Goal: Check status: Check status

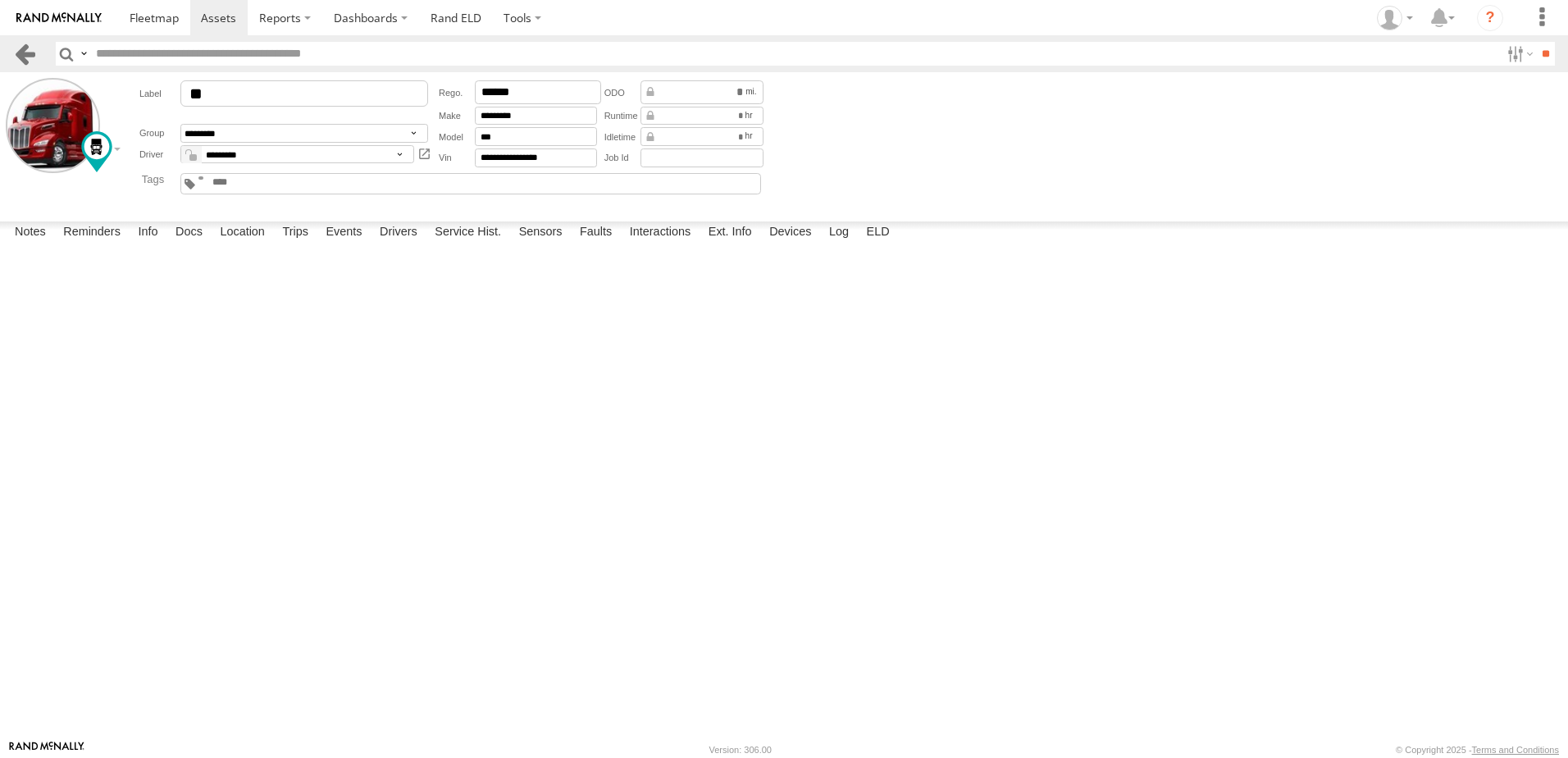
click at [23, 49] on link at bounding box center [25, 54] width 24 height 24
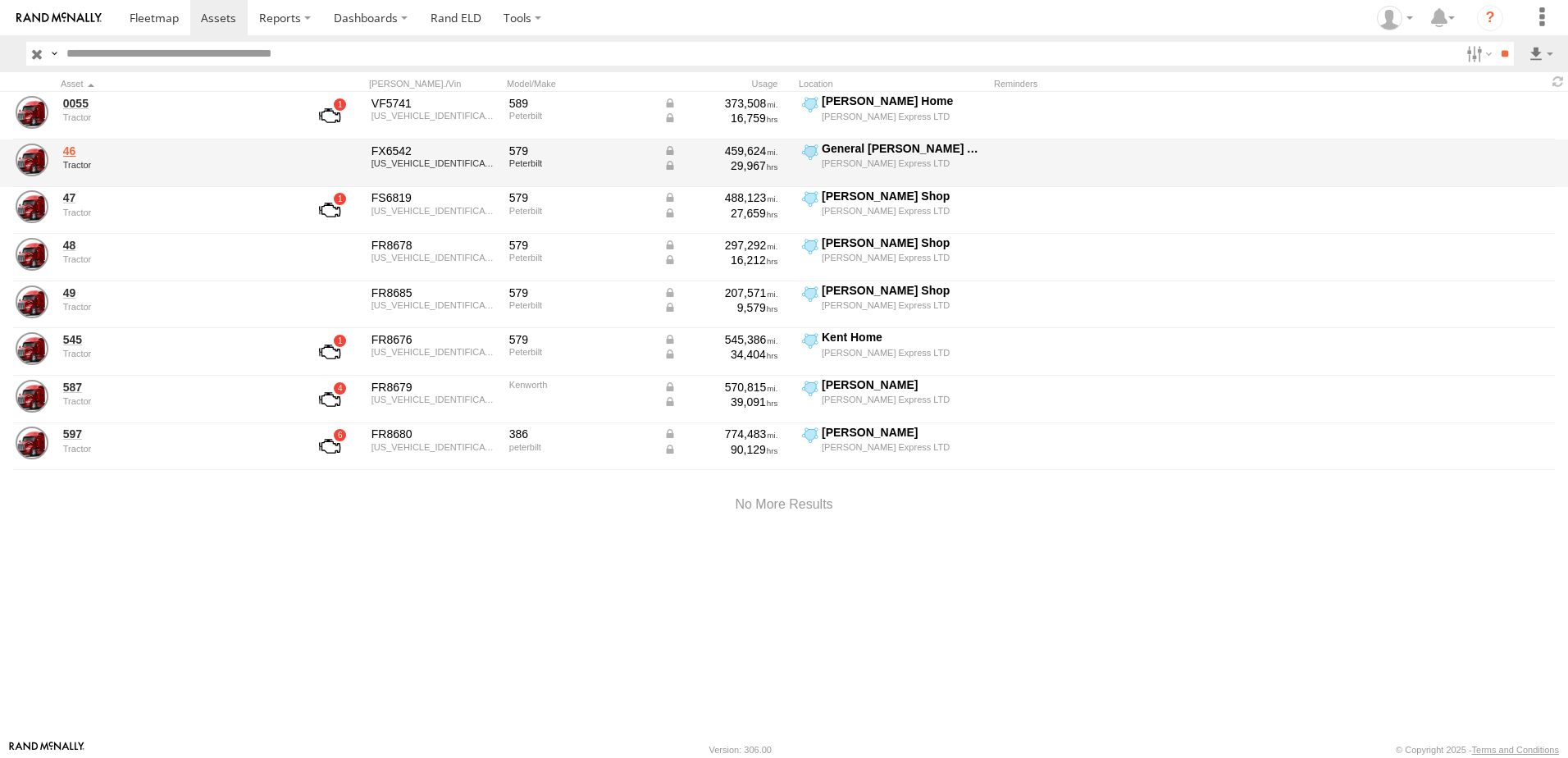
click at [69, 149] on link "46" at bounding box center [175, 151] width 224 height 15
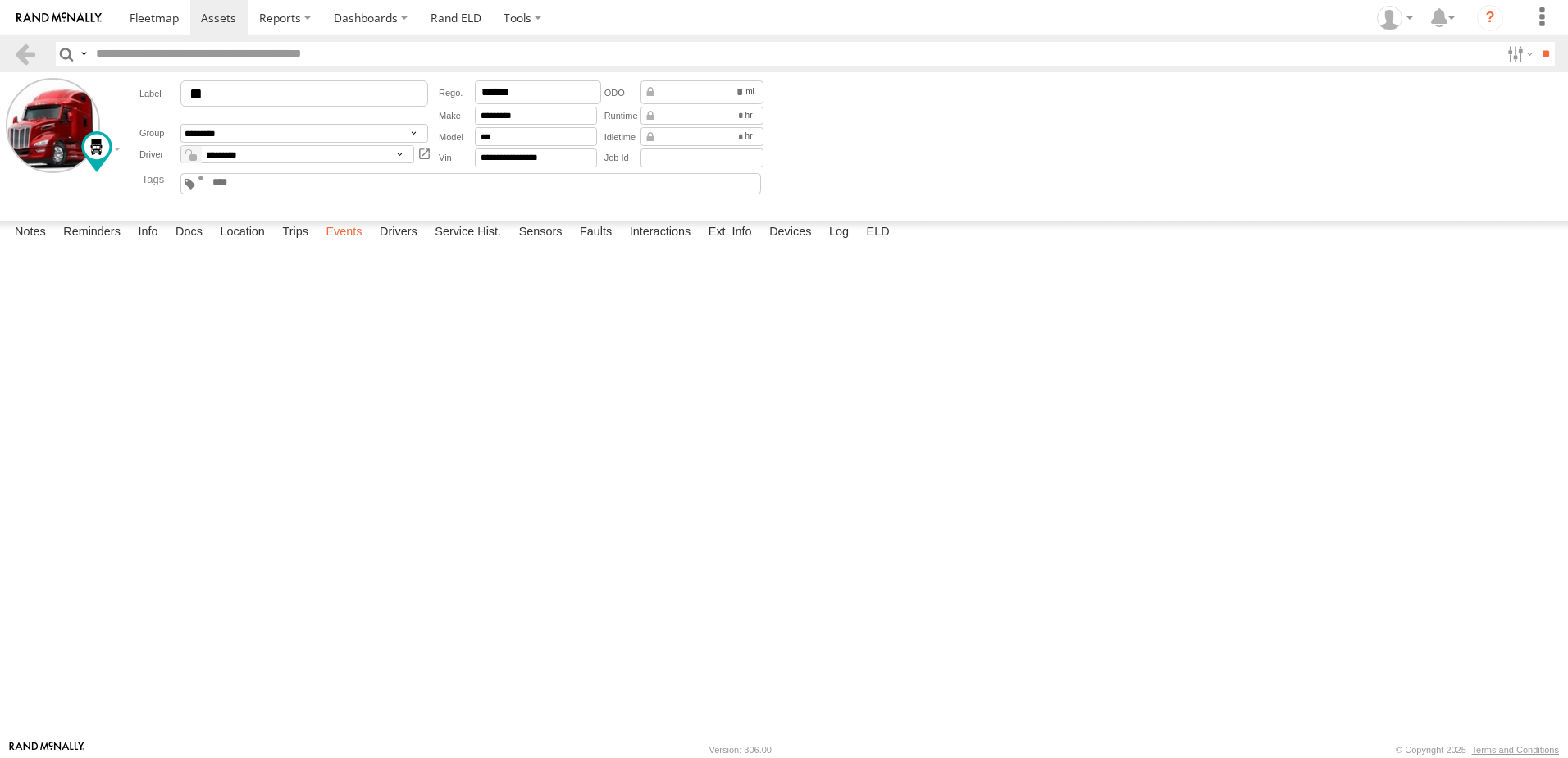
click at [357, 245] on label "Events" at bounding box center [343, 233] width 53 height 23
click at [23, 46] on link at bounding box center [25, 54] width 24 height 24
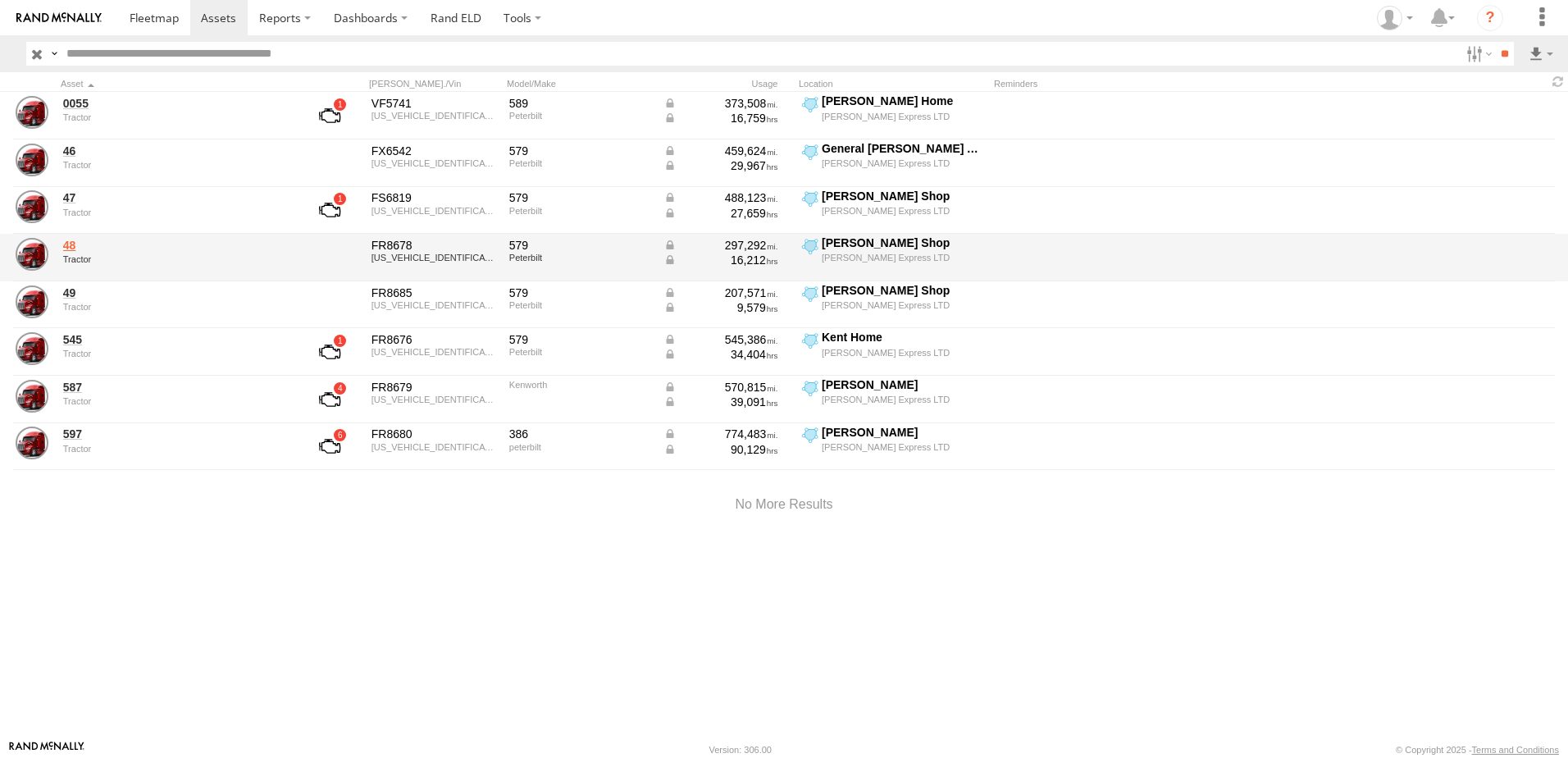
click at [74, 245] on link "48" at bounding box center [175, 246] width 224 height 15
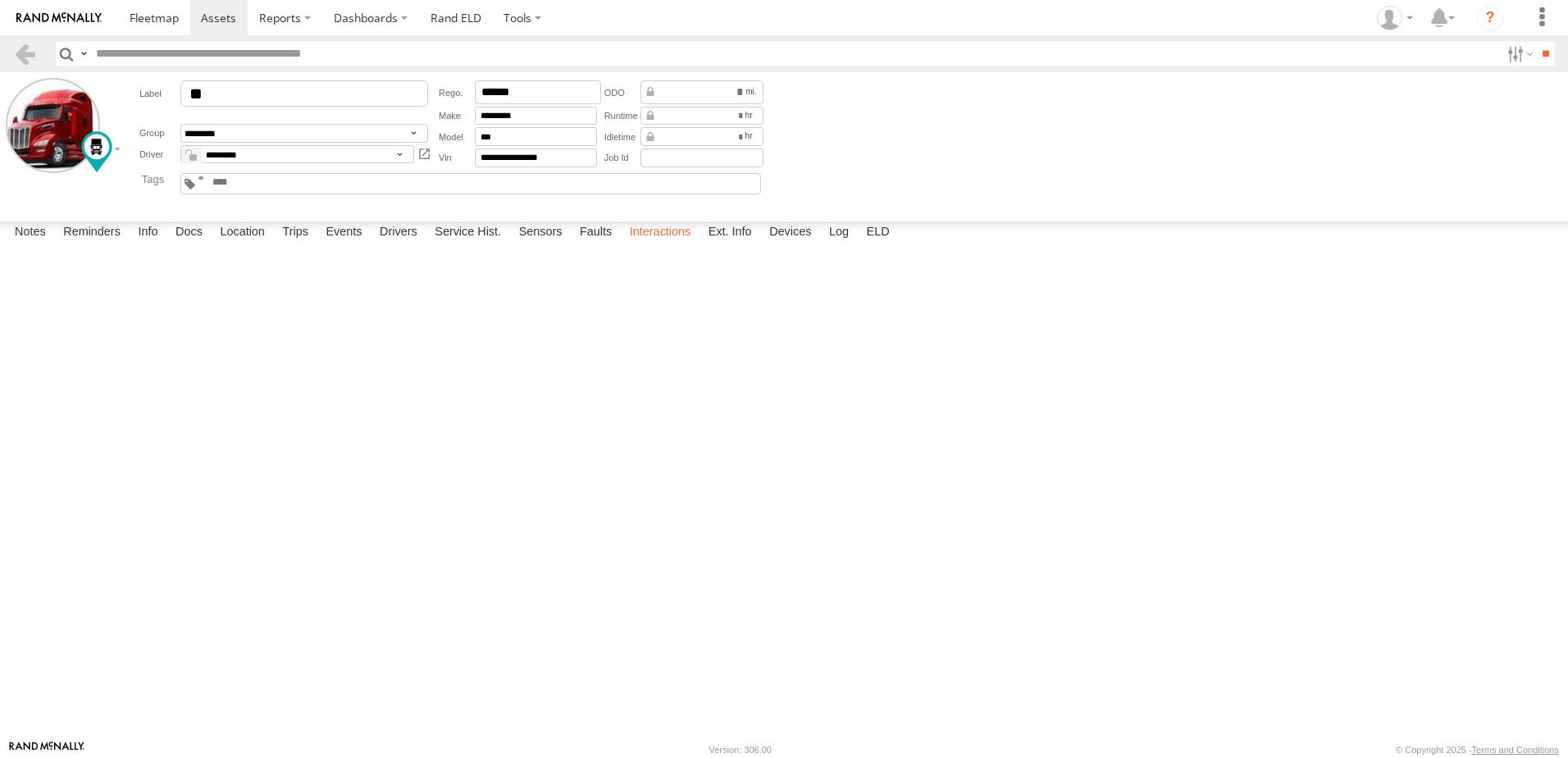
click at [652, 245] on label "Interactions" at bounding box center [661, 233] width 78 height 23
click at [28, 49] on link at bounding box center [25, 54] width 24 height 24
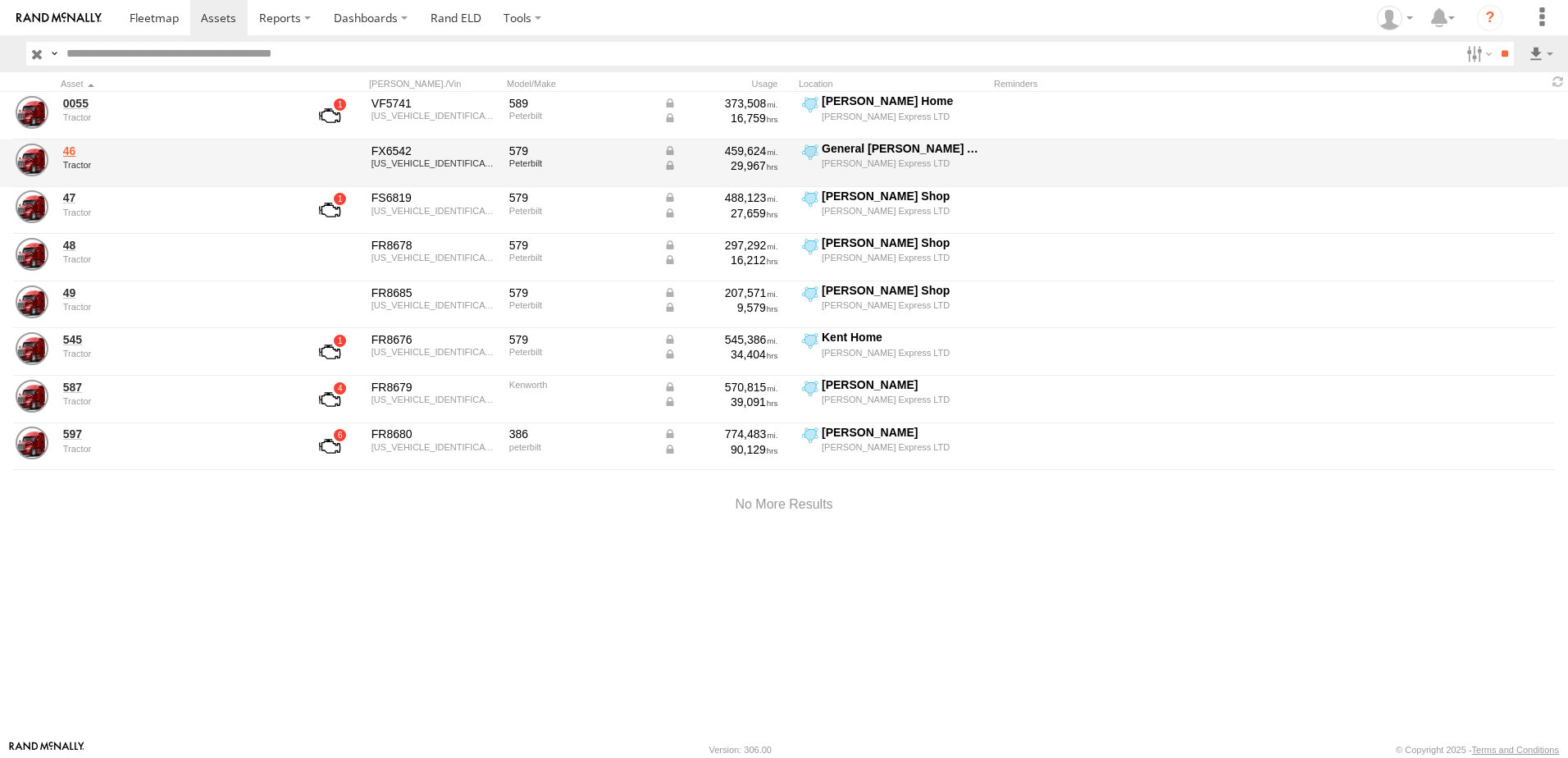
click at [75, 157] on link "46" at bounding box center [175, 151] width 224 height 15
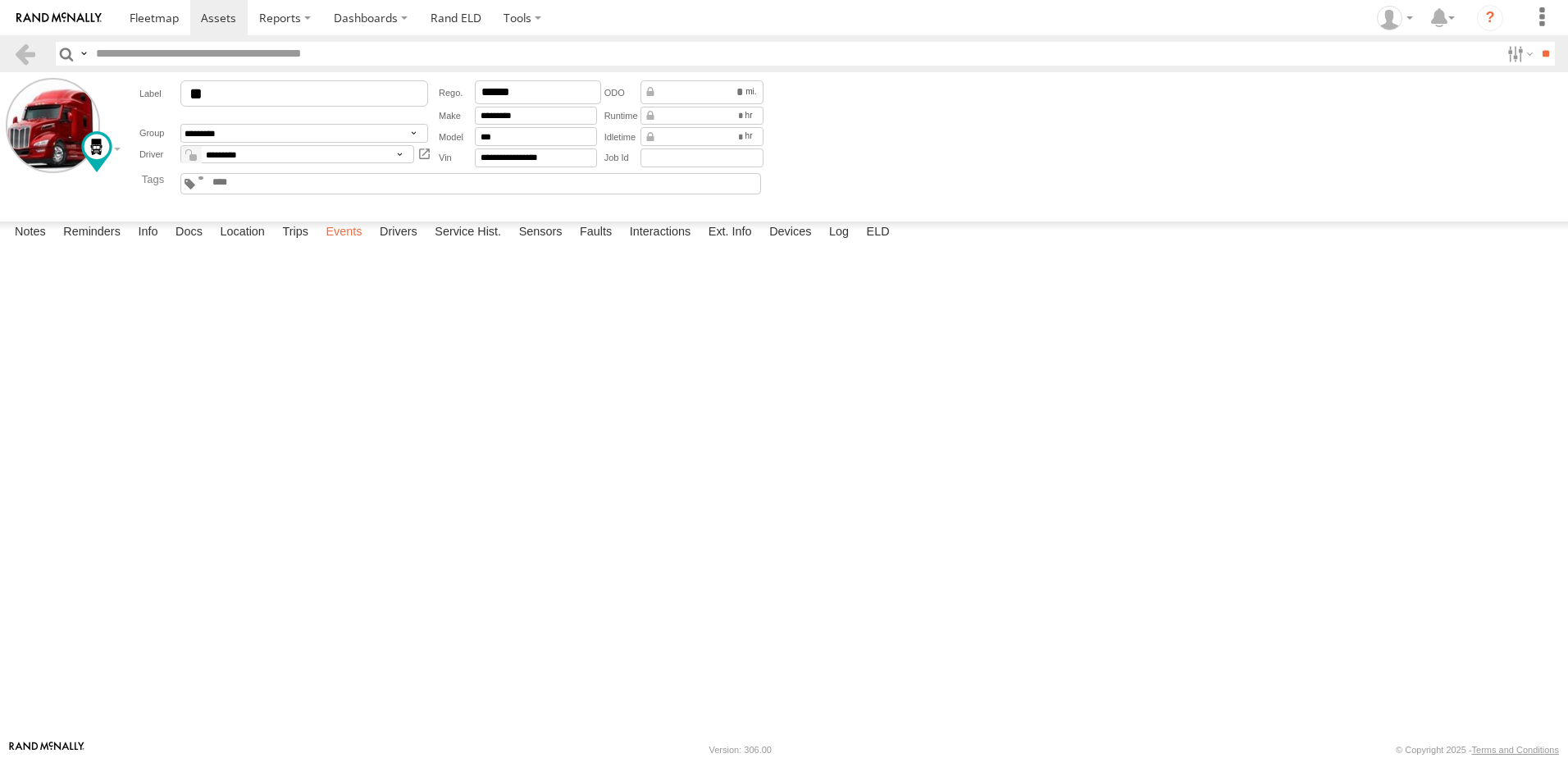
click at [346, 245] on label "Events" at bounding box center [343, 233] width 53 height 23
click at [28, 49] on link at bounding box center [25, 54] width 24 height 24
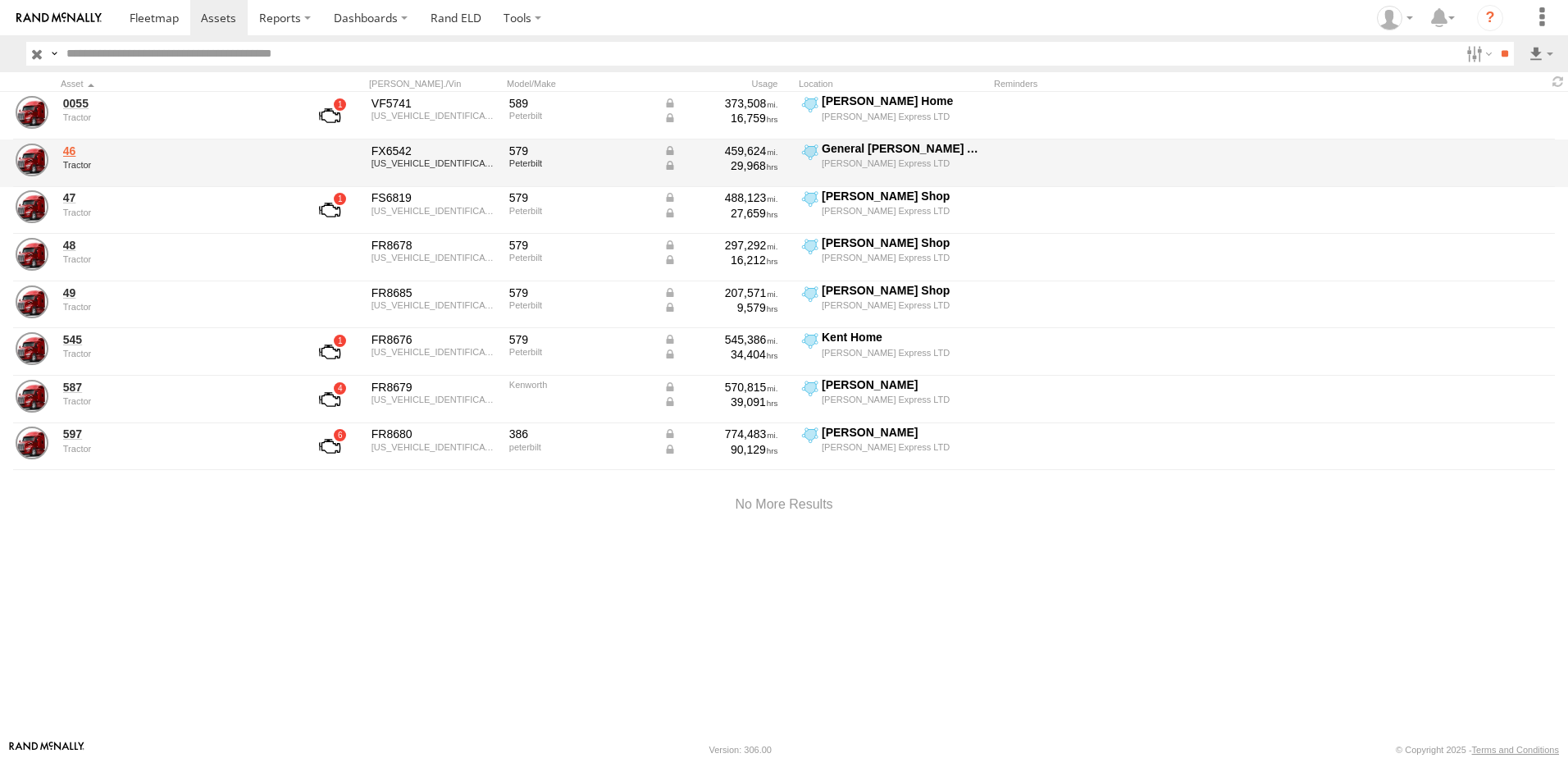
click at [70, 151] on link "46" at bounding box center [175, 151] width 224 height 15
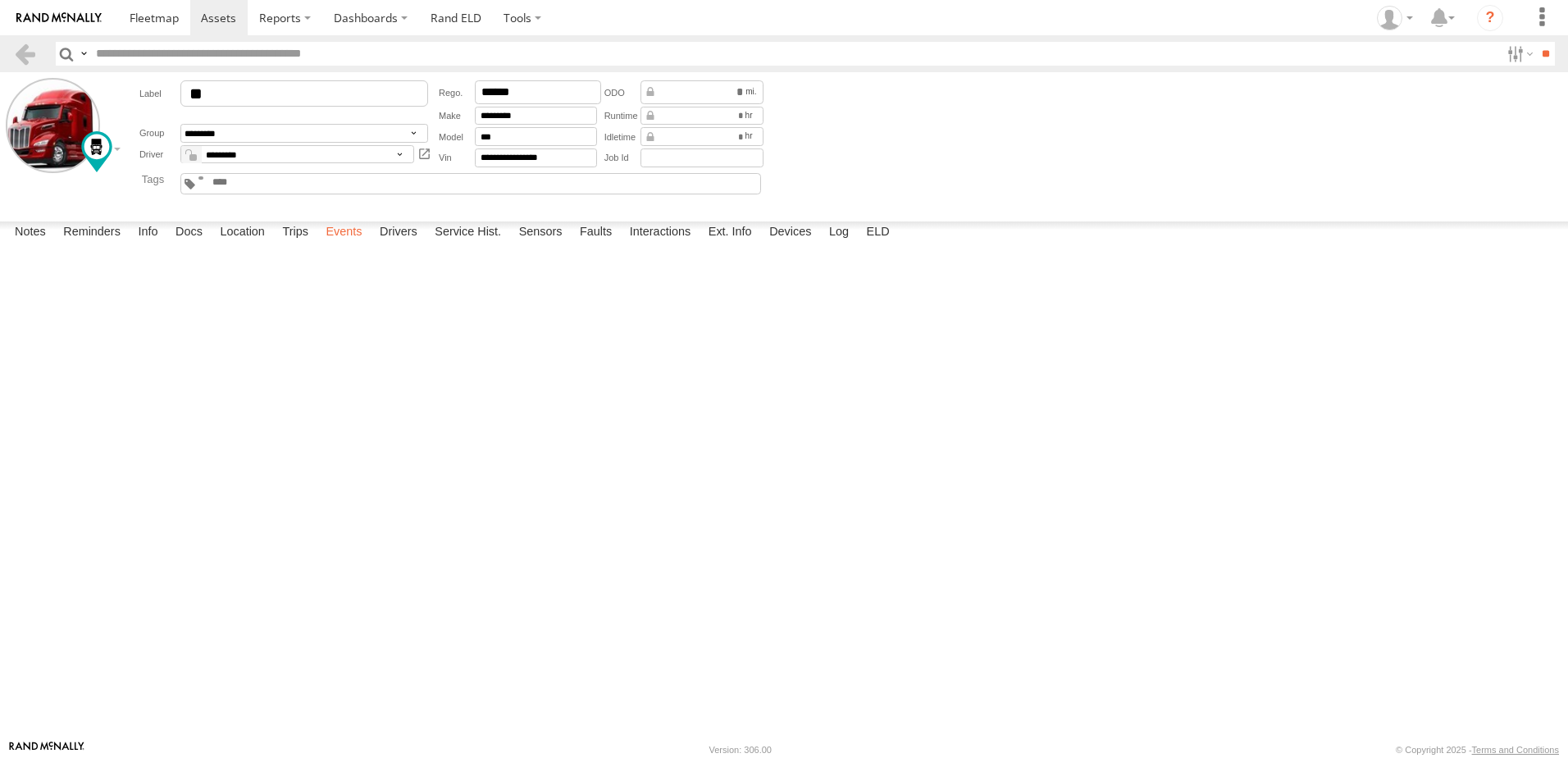
click at [355, 245] on label "Events" at bounding box center [343, 233] width 53 height 23
click at [672, 245] on label "Interactions" at bounding box center [661, 233] width 78 height 23
